Goal: Task Accomplishment & Management: Use online tool/utility

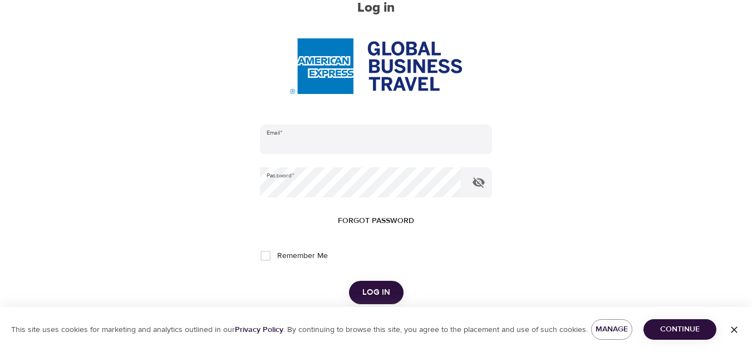
scroll to position [130, 0]
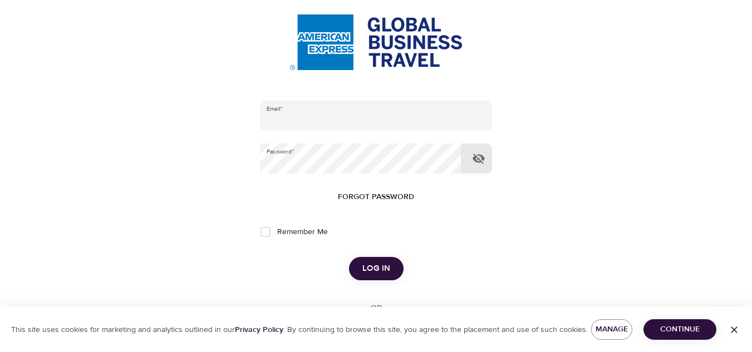
type input "[EMAIL_ADDRESS][DOMAIN_NAME]"
click at [476, 158] on icon "button" at bounding box center [478, 158] width 13 height 13
click at [388, 271] on span "Log in" at bounding box center [377, 269] width 28 height 14
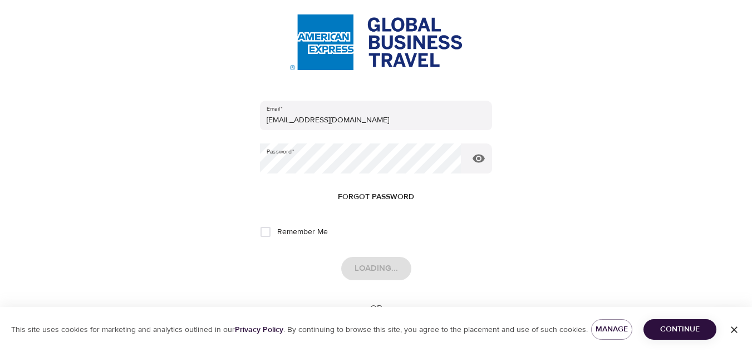
click at [295, 228] on span "Remember Me" at bounding box center [302, 233] width 51 height 12
click at [277, 228] on input "Remember Me" at bounding box center [265, 232] width 23 height 23
checkbox input "true"
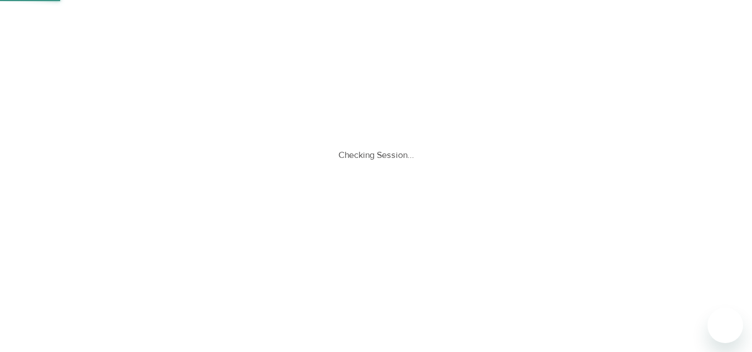
scroll to position [0, 0]
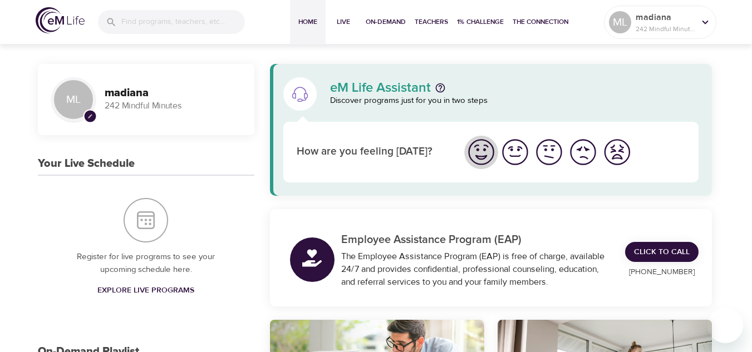
click at [493, 153] on img "I'm feeling great" at bounding box center [481, 152] width 31 height 31
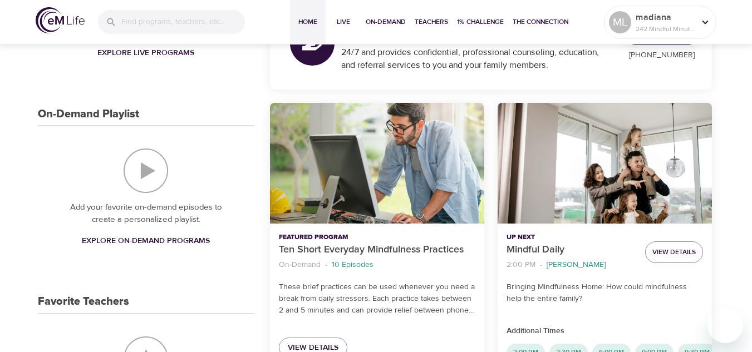
scroll to position [260, 0]
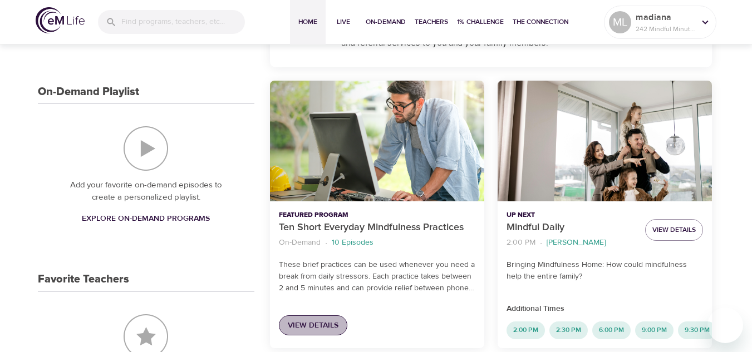
click at [311, 323] on span "View Details" at bounding box center [313, 326] width 51 height 14
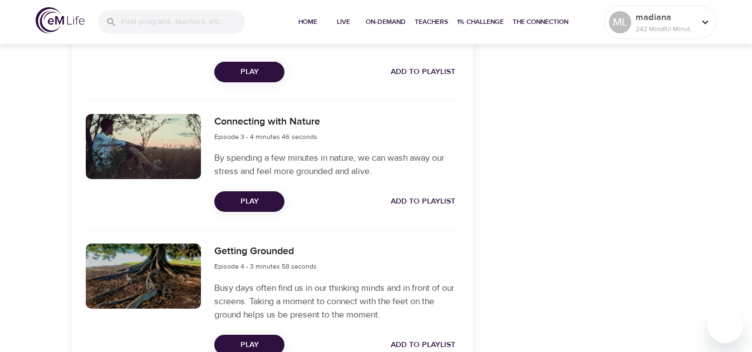
scroll to position [650, 0]
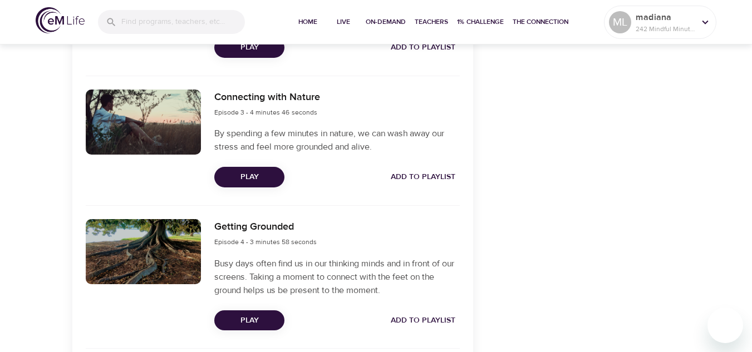
click at [258, 177] on span "Play" at bounding box center [249, 177] width 52 height 14
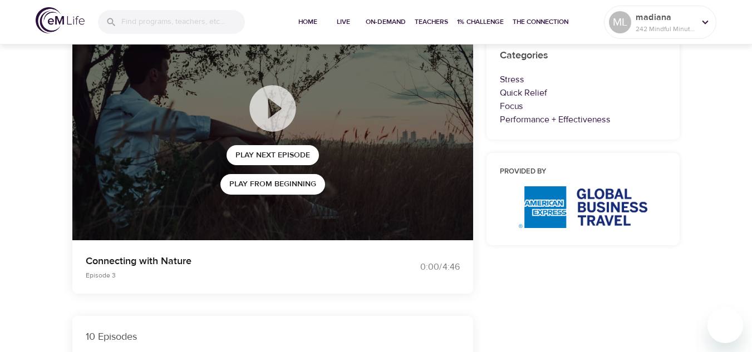
scroll to position [0, 0]
